Goal: Information Seeking & Learning: Learn about a topic

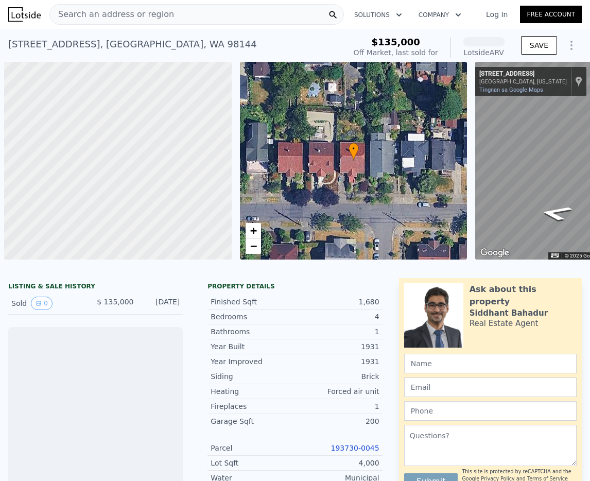
scroll to position [0, 4]
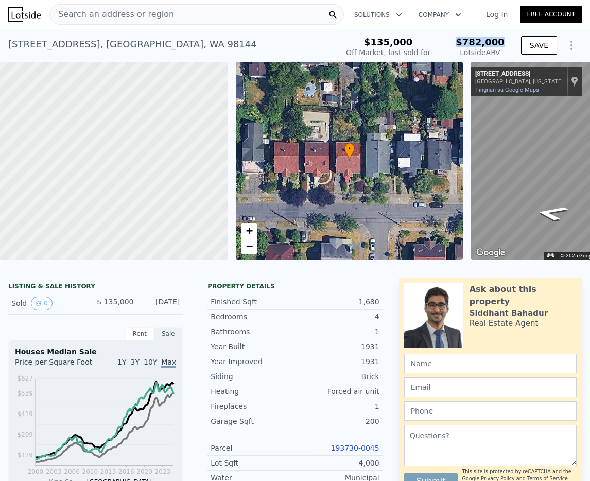
drag, startPoint x: 506, startPoint y: 42, endPoint x: 463, endPoint y: 44, distance: 43.3
click at [462, 44] on div "$135,000 Off Market, last sold for $782,000 Lotside ARV SAVE" at bounding box center [462, 47] width 240 height 29
copy span "$782,000"
click at [480, 92] on link "Tingnan sa Google Maps" at bounding box center [507, 89] width 64 height 7
click at [295, 17] on div "Search an address or region" at bounding box center [196, 14] width 294 height 21
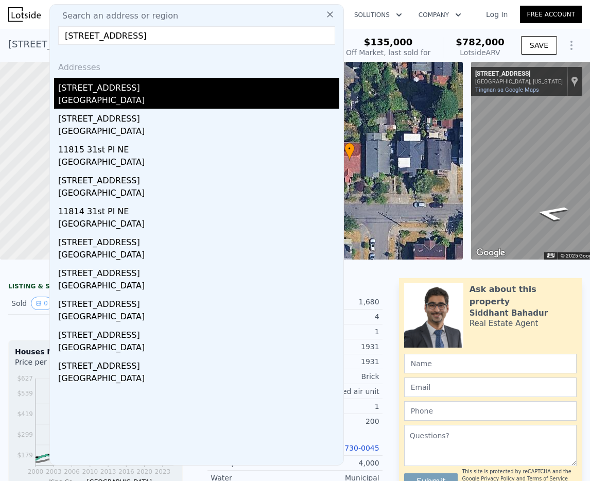
type input "[STREET_ADDRESS]"
click at [172, 88] on div "[STREET_ADDRESS]" at bounding box center [198, 86] width 281 height 16
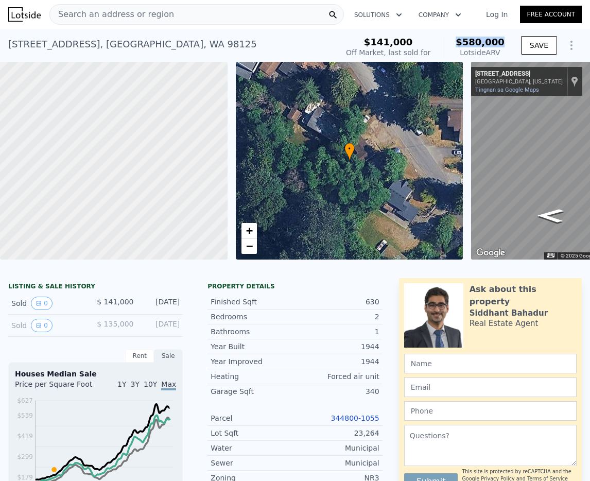
drag, startPoint x: 493, startPoint y: 45, endPoint x: 455, endPoint y: 44, distance: 38.6
click at [455, 44] on div "$141,000 Off Market, last sold for $580,000 Lotside ARV" at bounding box center [425, 47] width 167 height 29
copy span "$580,000"
click at [516, 89] on link "Tingnan sa Google Maps" at bounding box center [507, 89] width 64 height 7
click at [172, 15] on div "Search an address or region" at bounding box center [196, 14] width 294 height 21
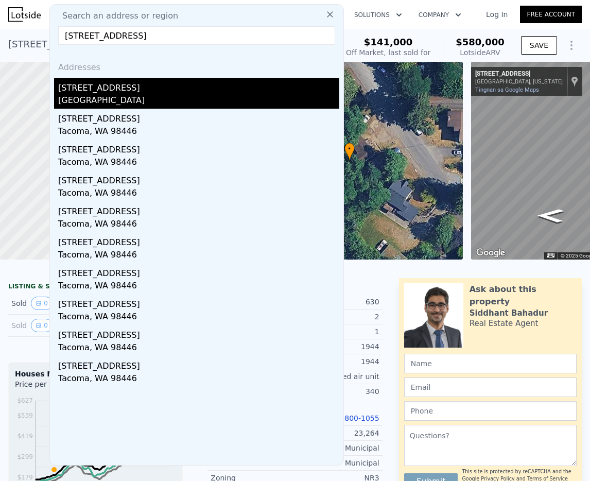
type input "[STREET_ADDRESS]"
click at [179, 100] on div "[GEOGRAPHIC_DATA]" at bounding box center [198, 101] width 281 height 14
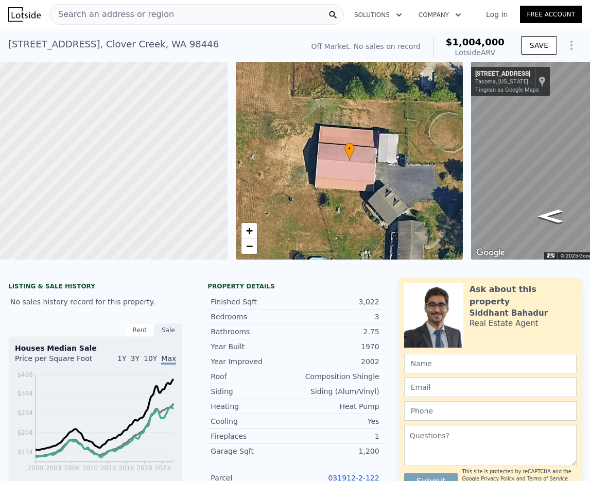
click at [503, 42] on span "$1,004,000" at bounding box center [475, 42] width 59 height 11
drag, startPoint x: 510, startPoint y: 42, endPoint x: 451, endPoint y: 42, distance: 59.2
click at [451, 42] on div "Off Market. No sales on record $1,004,000 Lotside ARV SAVE" at bounding box center [444, 47] width 275 height 29
copy span "$1,004,000"
click at [504, 94] on div "[STREET_ADDRESS][GEOGRAPHIC_DATA][US_STATE][STREET_ADDRESS] sa Google Maps Cust…" at bounding box center [510, 81] width 79 height 29
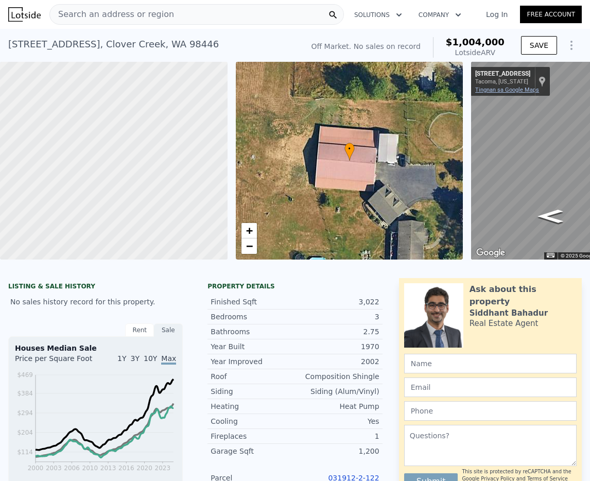
click at [505, 90] on link "Tingnan sa Google Maps" at bounding box center [507, 89] width 64 height 7
